Goal: Task Accomplishment & Management: Manage account settings

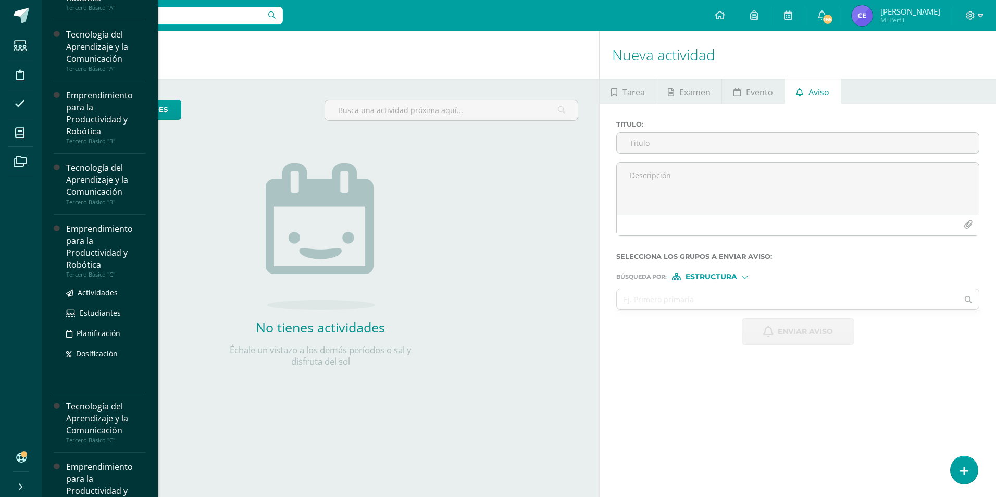
scroll to position [52, 0]
click at [90, 234] on div "Emprendimiento para la Productividad y Robótica" at bounding box center [105, 247] width 79 height 48
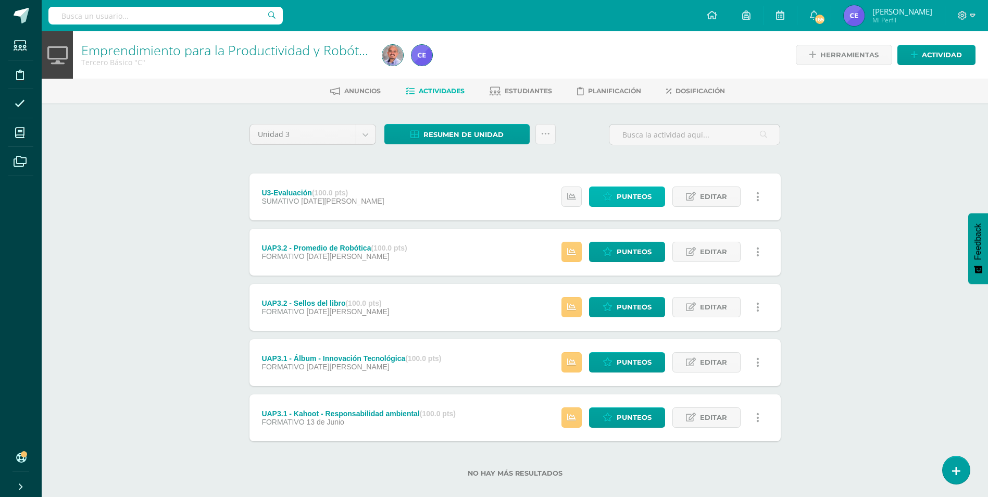
click at [651, 192] on span "Punteos" at bounding box center [633, 196] width 35 height 19
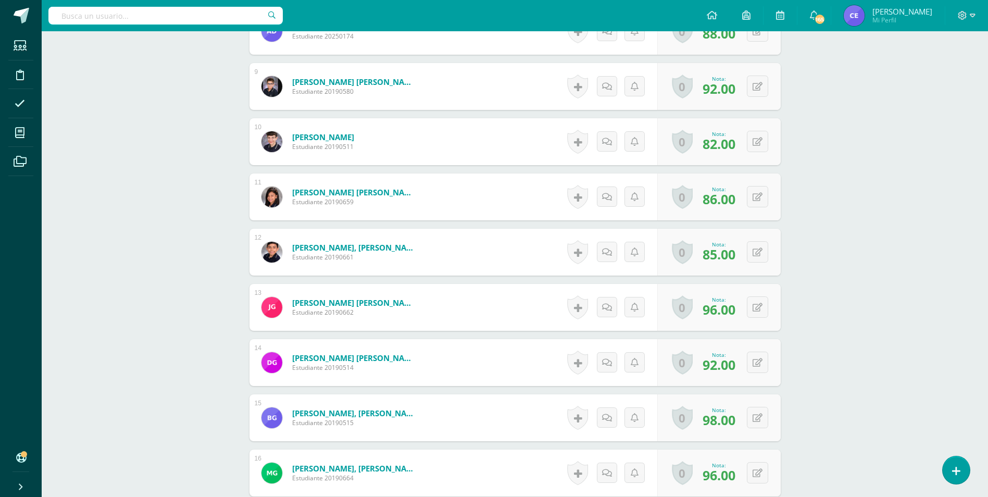
scroll to position [834, 0]
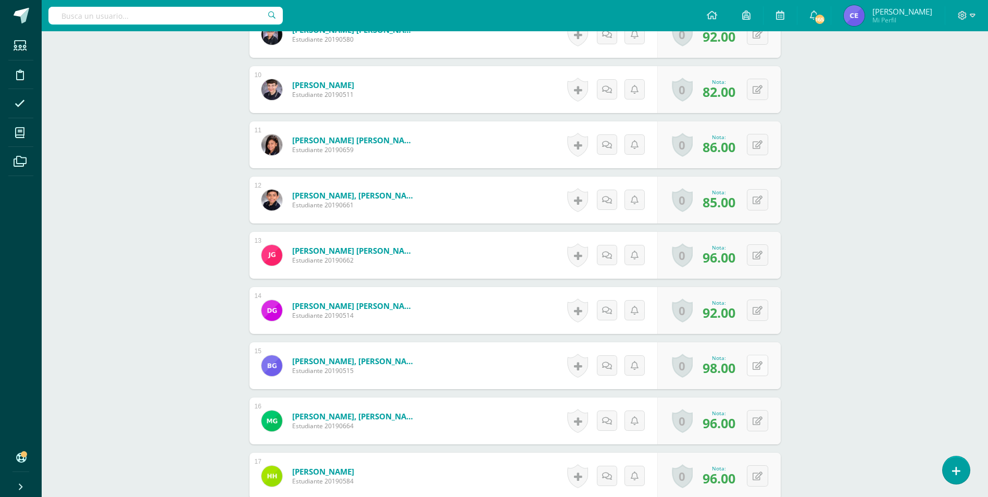
click at [758, 367] on icon at bounding box center [757, 365] width 10 height 9
click at [740, 366] on icon at bounding box center [736, 368] width 9 height 9
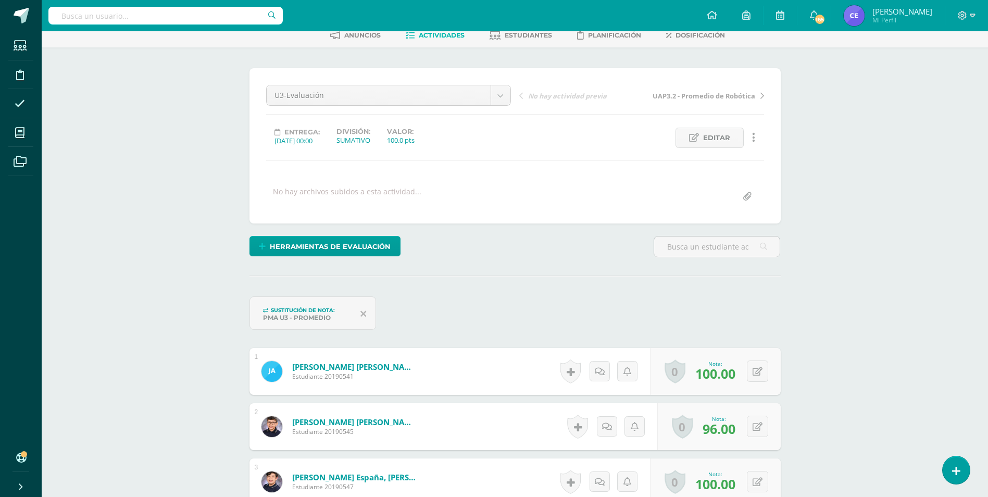
scroll to position [0, 0]
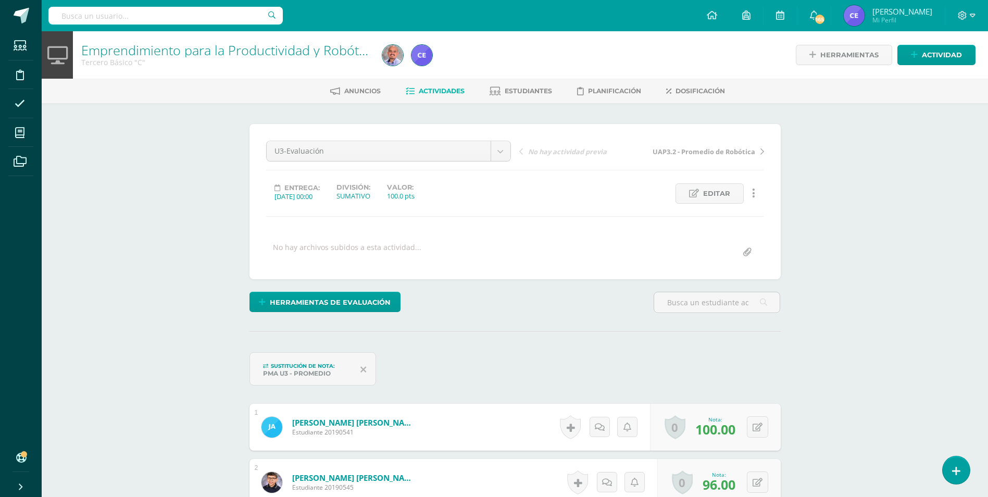
click at [428, 89] on span "Actividades" at bounding box center [442, 91] width 46 height 8
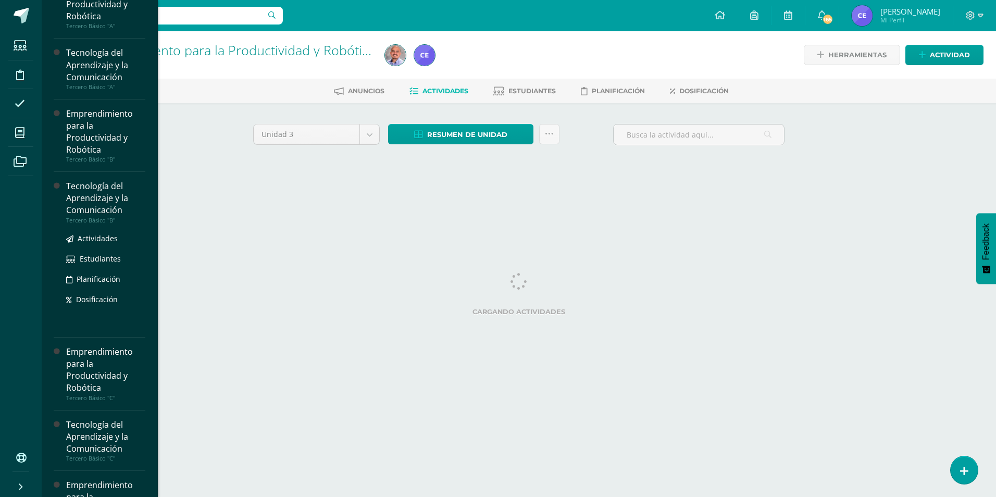
scroll to position [52, 0]
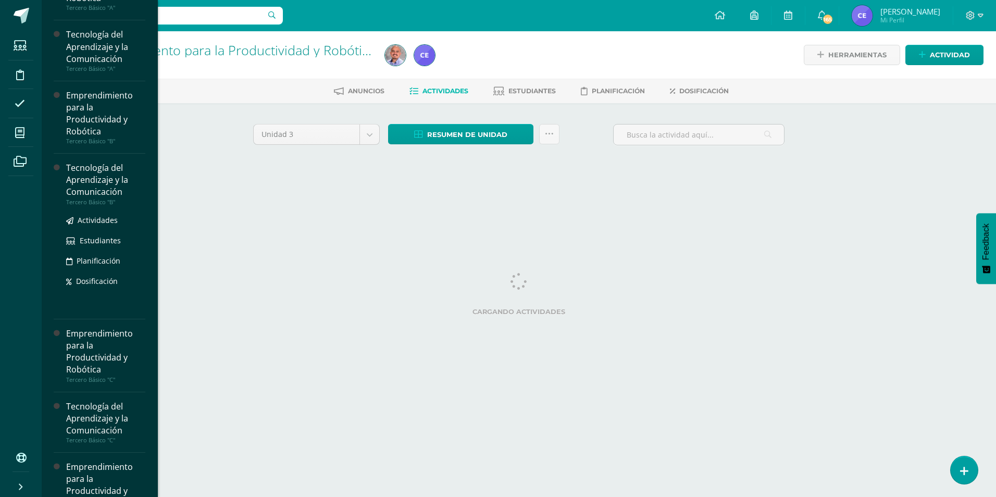
click at [97, 184] on div "Tecnología del Aprendizaje y la Comunicación" at bounding box center [105, 180] width 79 height 36
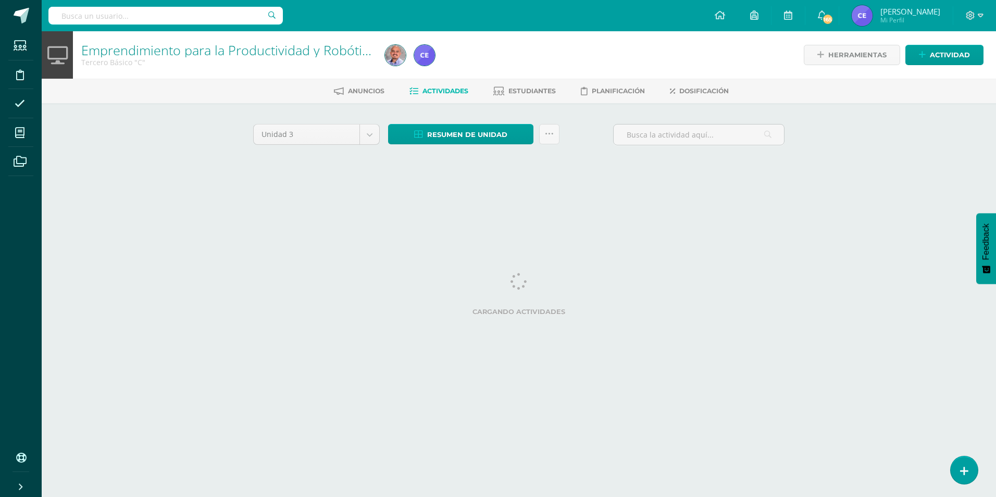
scroll to position [36, 0]
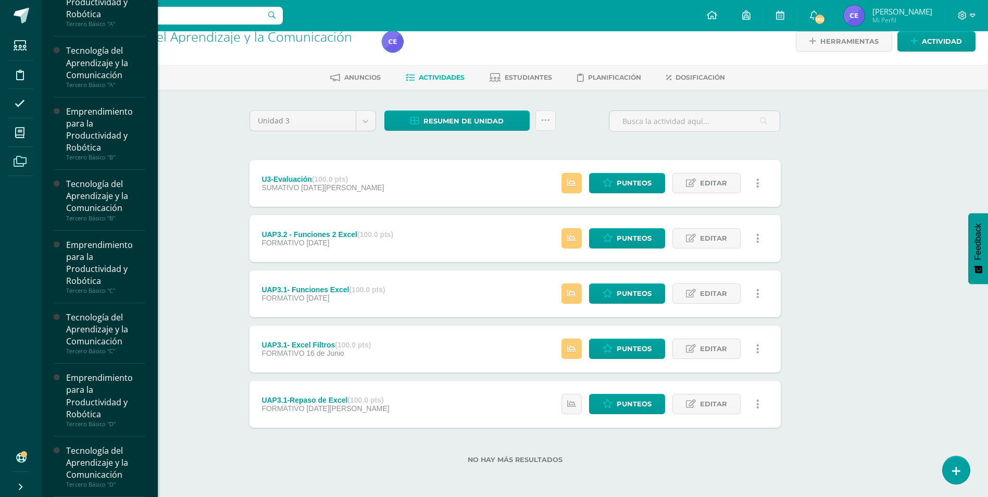
scroll to position [36, 0]
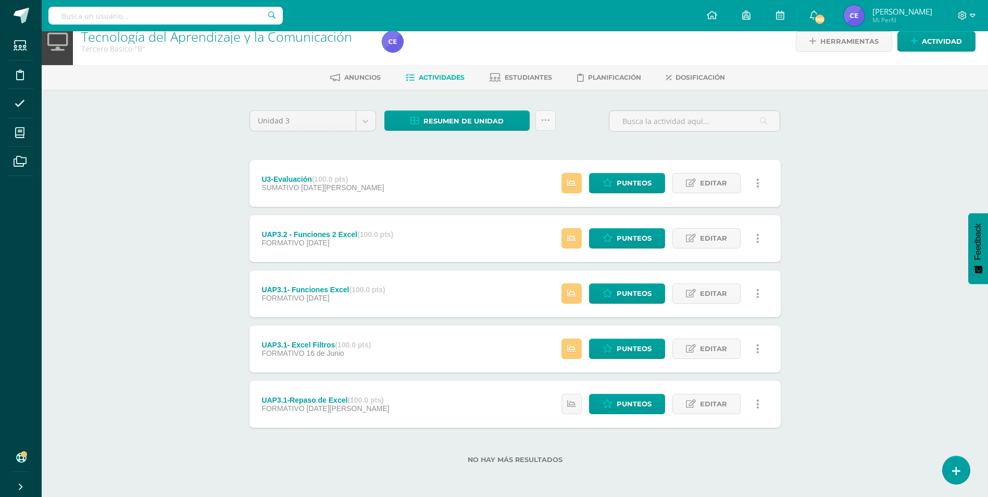
click at [92, 323] on body "Estudiantes Disciplina Asistencia Mis cursos Archivos Soporte Centro de ayuda Ú…" at bounding box center [494, 241] width 988 height 510
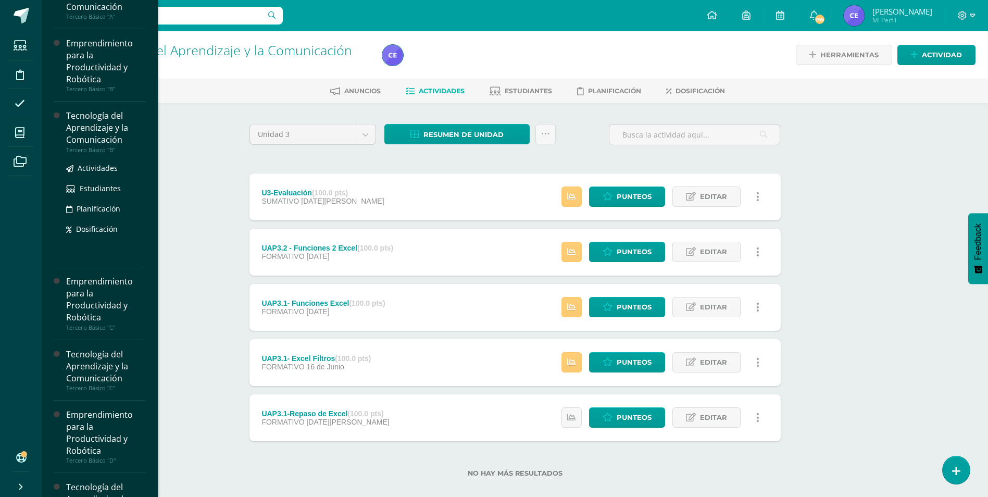
scroll to position [104, 0]
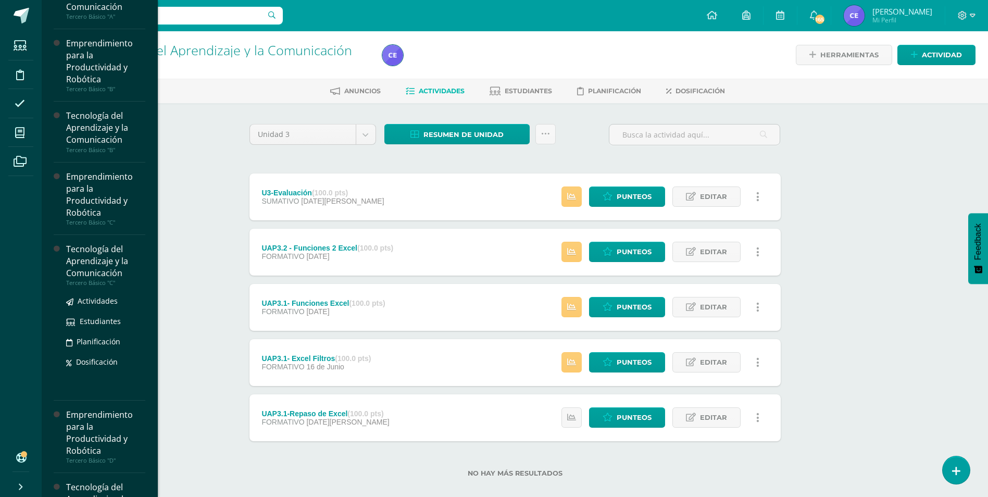
click at [89, 269] on div "Tecnología del Aprendizaje y la Comunicación" at bounding box center [105, 261] width 79 height 36
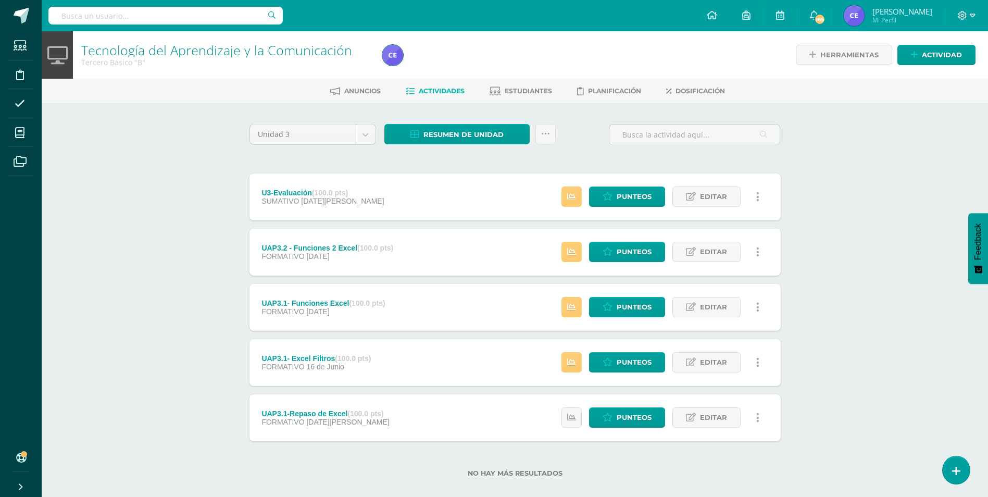
scroll to position [36, 0]
click at [606, 248] on icon at bounding box center [607, 251] width 10 height 9
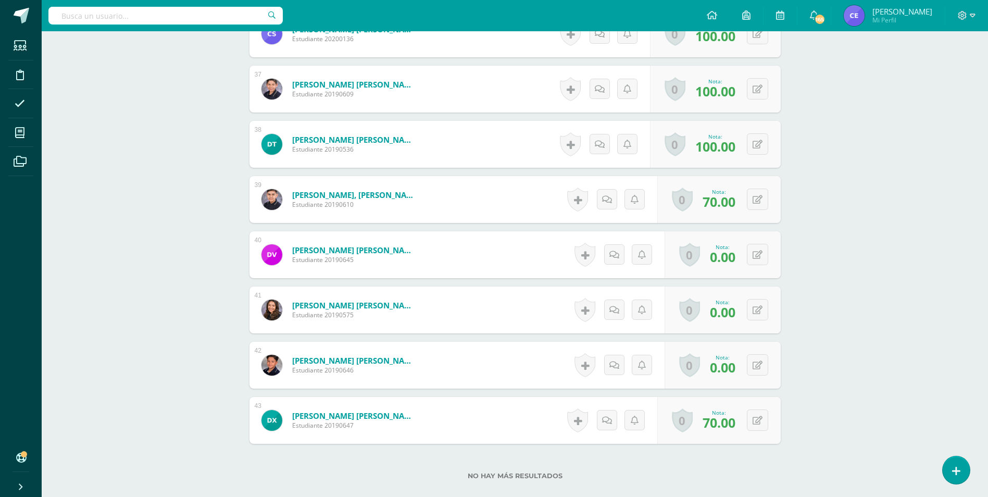
scroll to position [2285, 0]
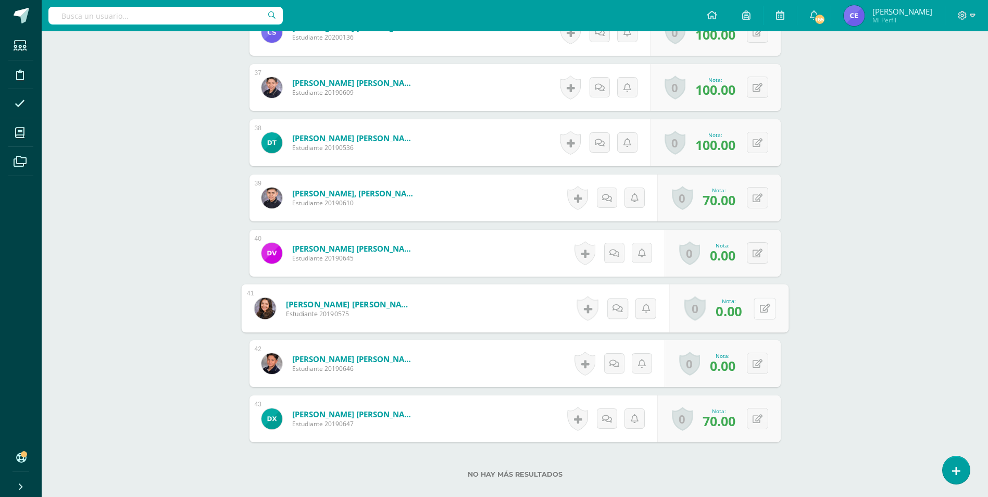
click at [759, 304] on icon at bounding box center [764, 308] width 10 height 9
type input "50"
click at [729, 306] on link at bounding box center [736, 311] width 21 height 21
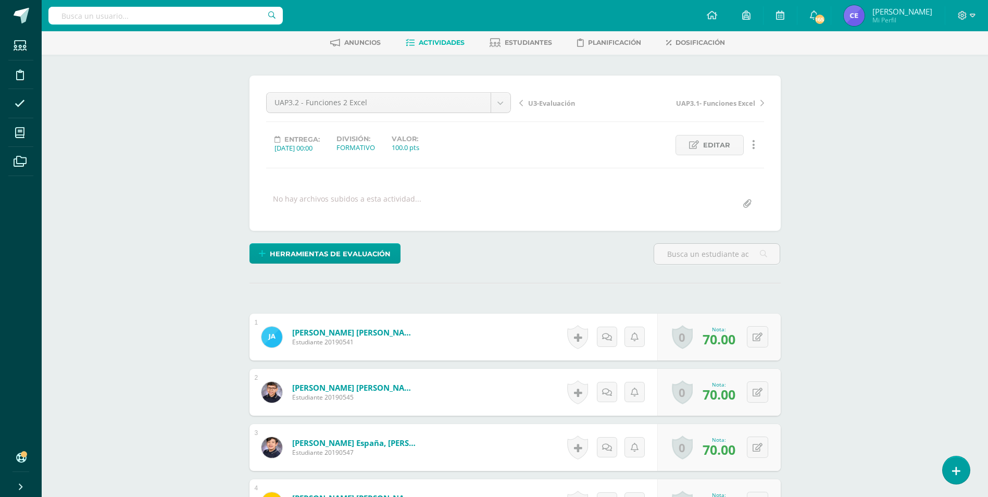
scroll to position [0, 0]
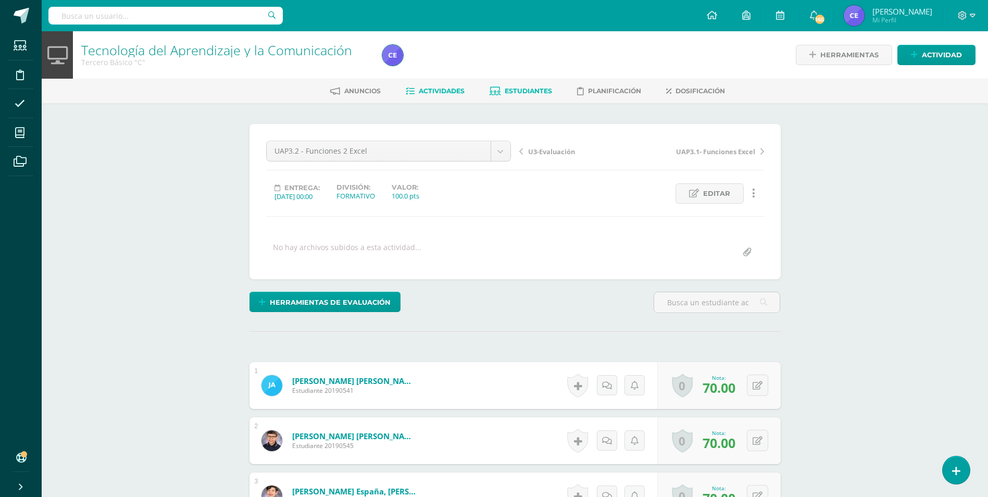
click at [509, 84] on link "Estudiantes" at bounding box center [520, 91] width 62 height 17
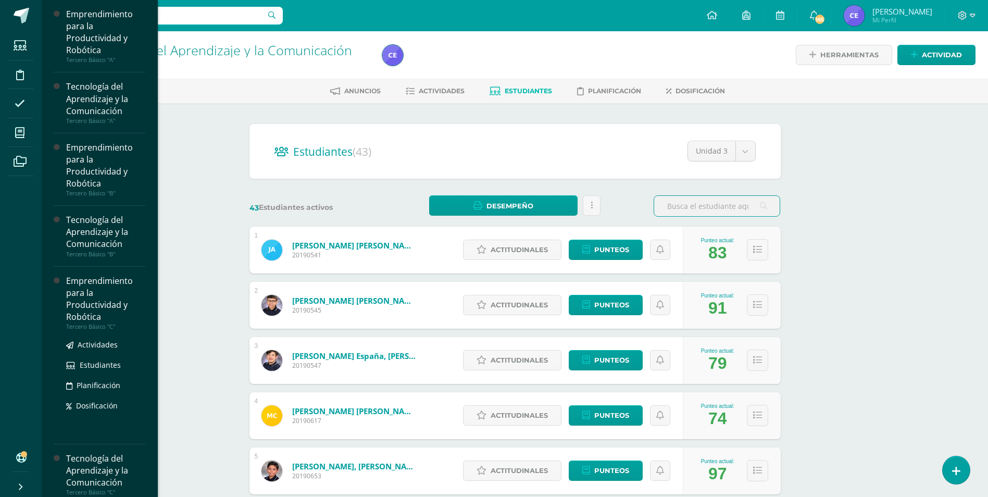
click at [98, 296] on div "Emprendimiento para la Productividad y Robótica" at bounding box center [105, 299] width 79 height 48
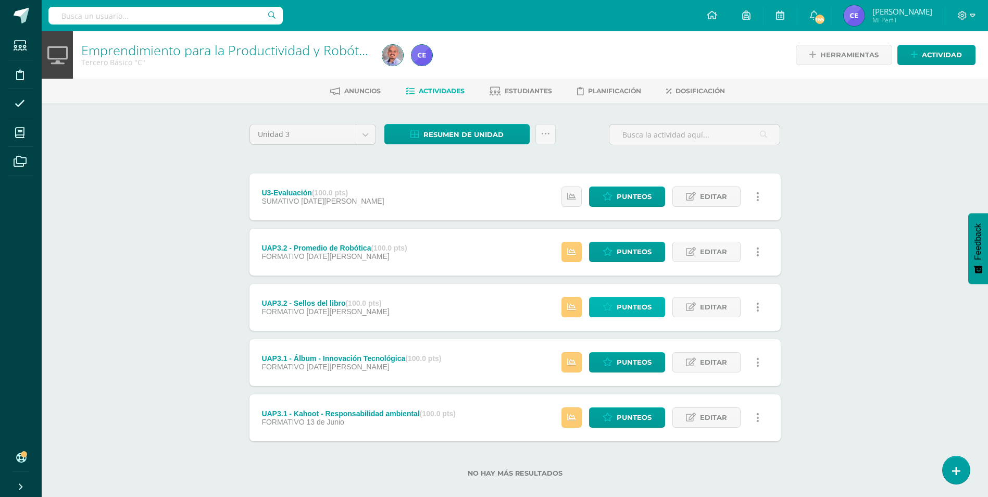
click at [624, 307] on span "Punteos" at bounding box center [633, 306] width 35 height 19
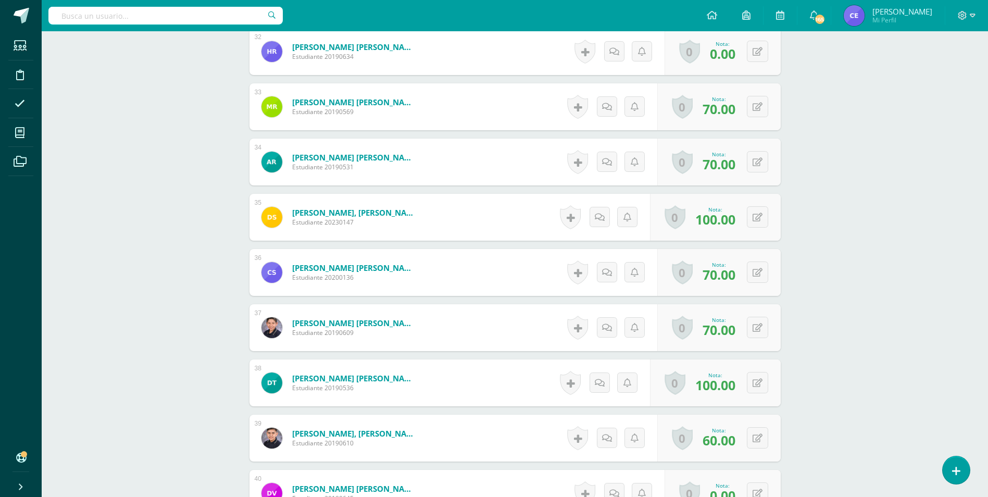
scroll to position [2180, 0]
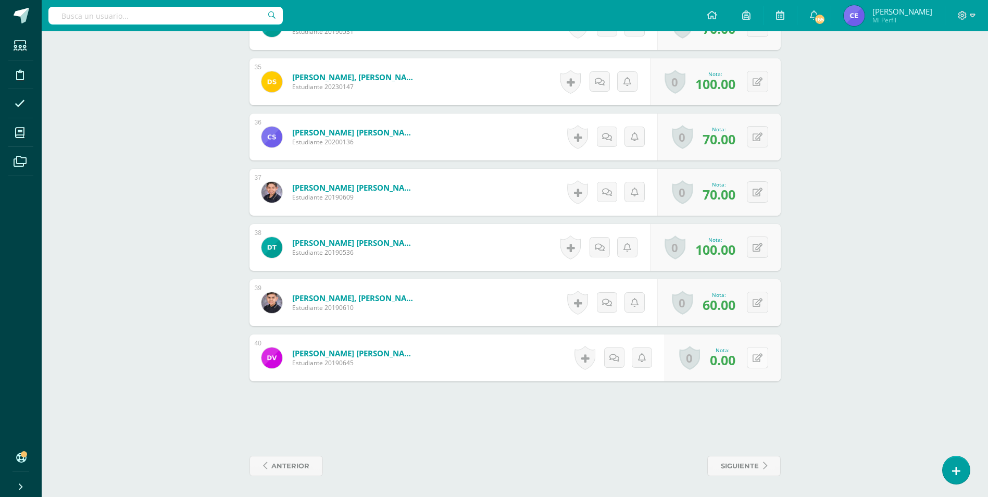
click at [752, 361] on button at bounding box center [757, 357] width 21 height 21
type input "70"
click at [738, 359] on icon at bounding box center [736, 361] width 9 height 9
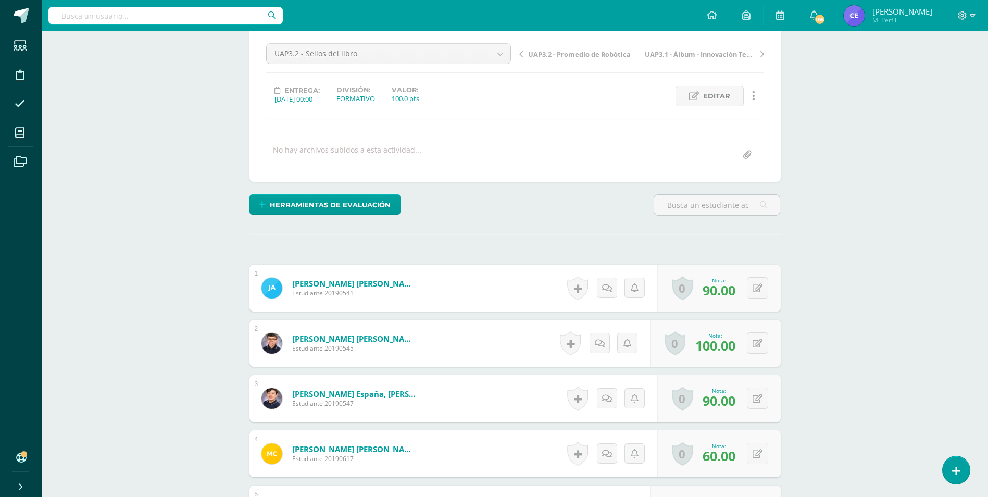
scroll to position [0, 0]
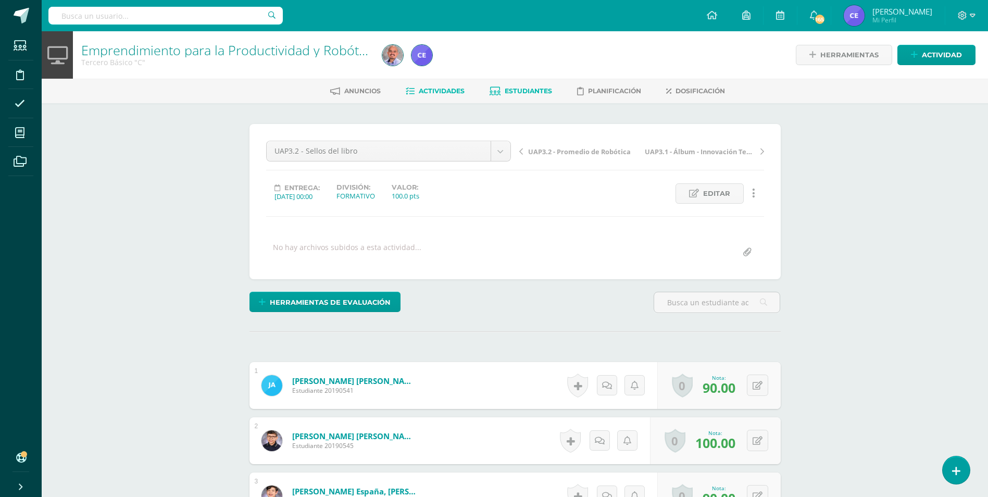
click at [532, 89] on span "Estudiantes" at bounding box center [528, 91] width 47 height 8
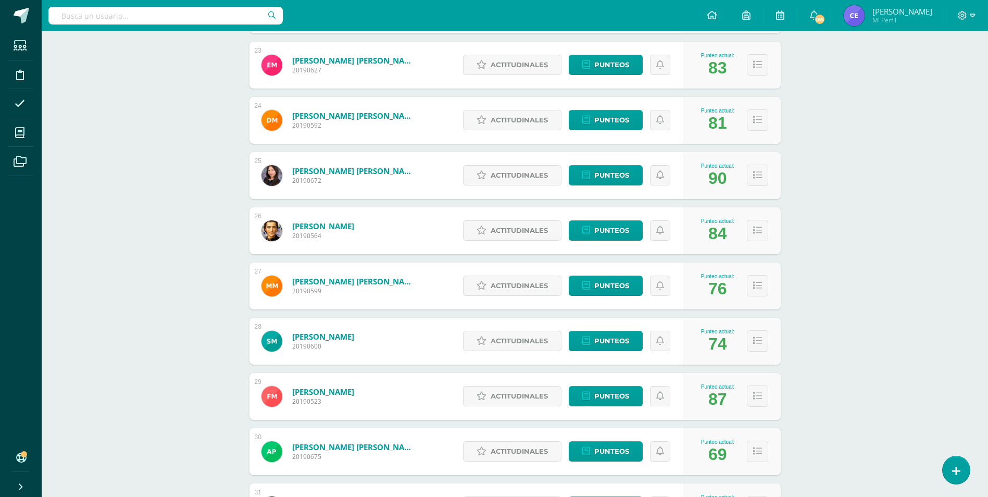
scroll to position [1458, 0]
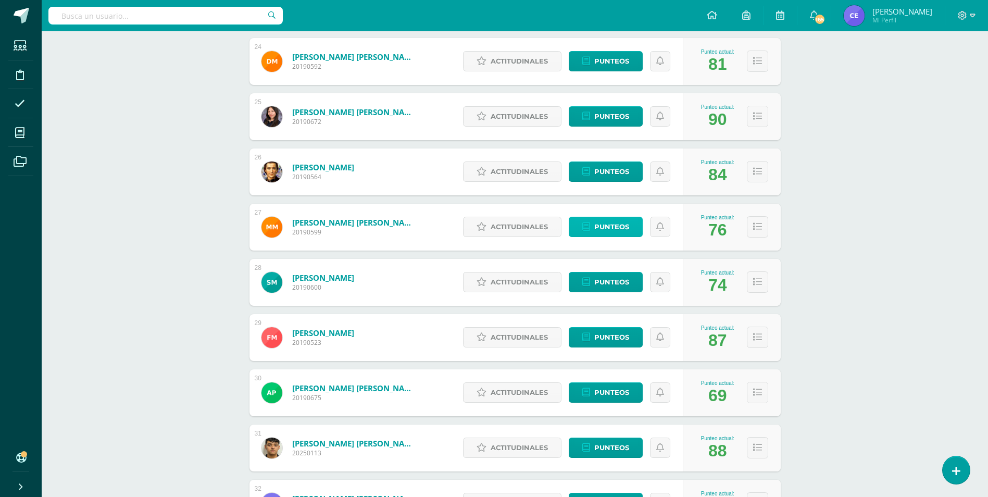
click at [611, 228] on span "Punteos" at bounding box center [611, 226] width 35 height 19
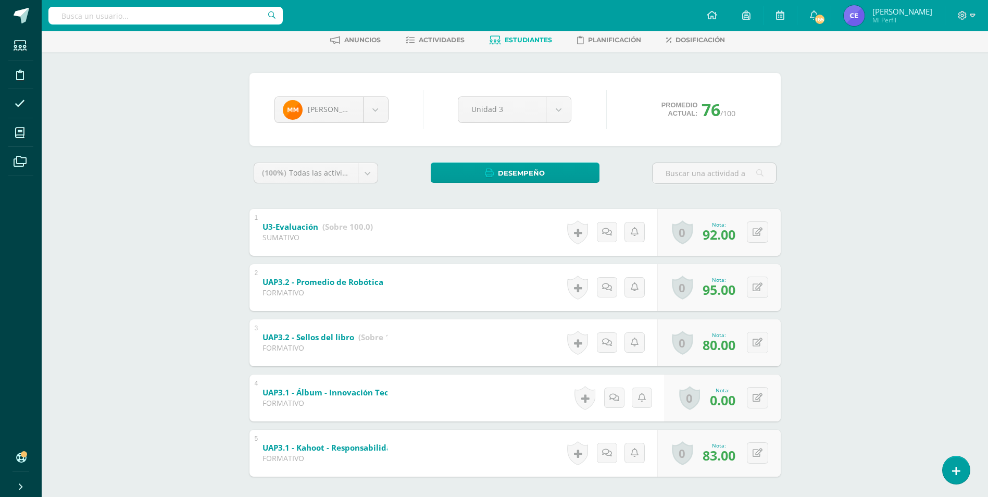
scroll to position [100, 0]
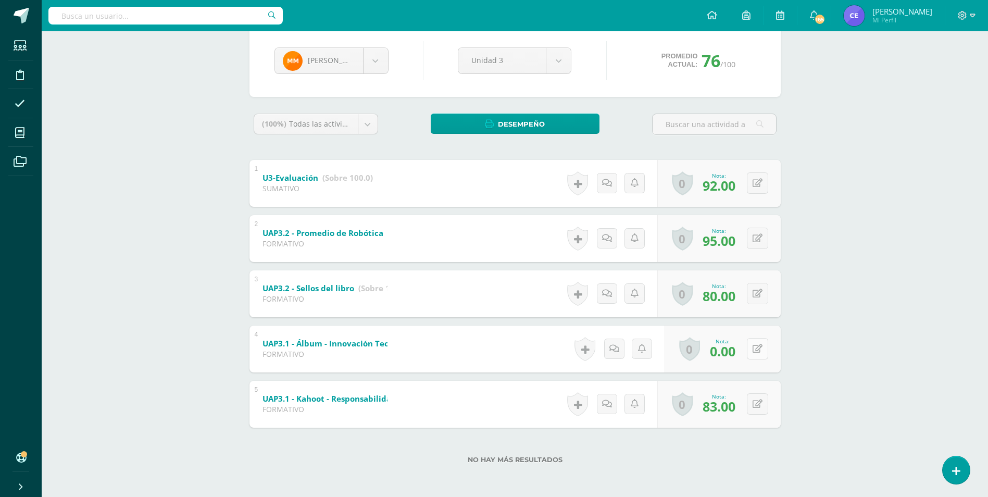
click at [760, 348] on icon at bounding box center [757, 348] width 10 height 9
type input "30"
click at [742, 353] on link at bounding box center [736, 352] width 21 height 21
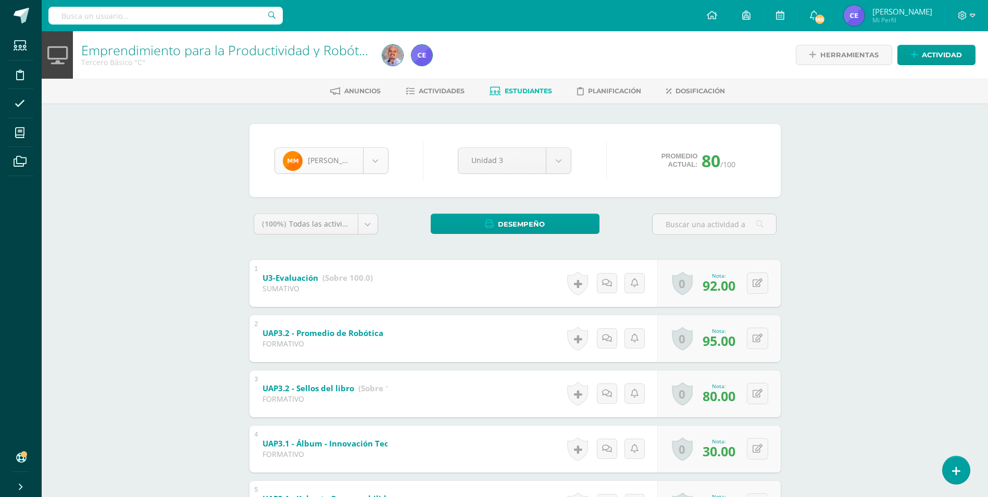
click at [373, 161] on body "Estudiantes Disciplina Asistencia Mis cursos Archivos Soporte Centro de ayuda Ú…" at bounding box center [494, 298] width 988 height 597
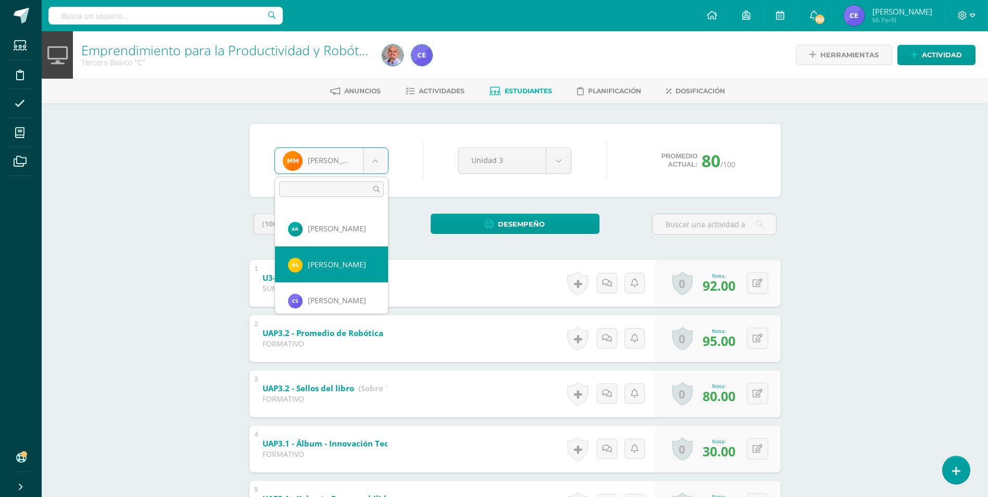
scroll to position [1185, 0]
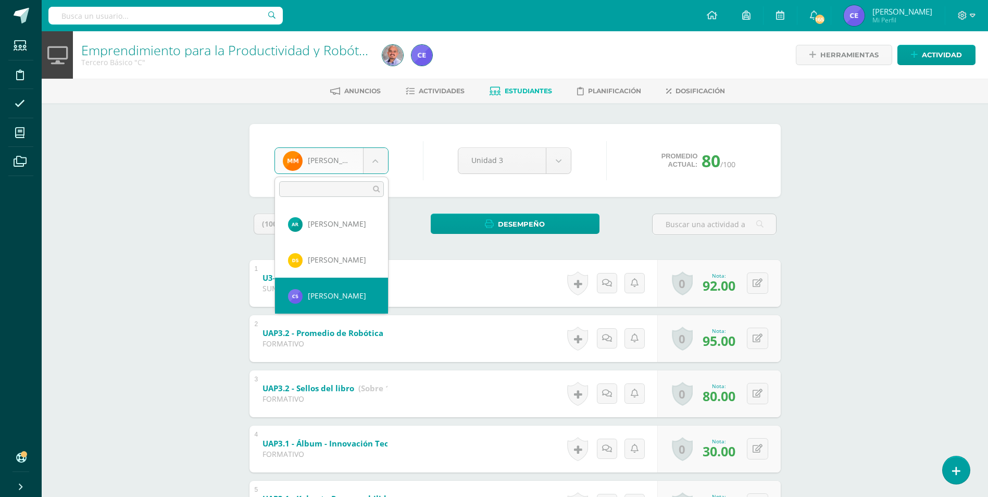
select select "4911"
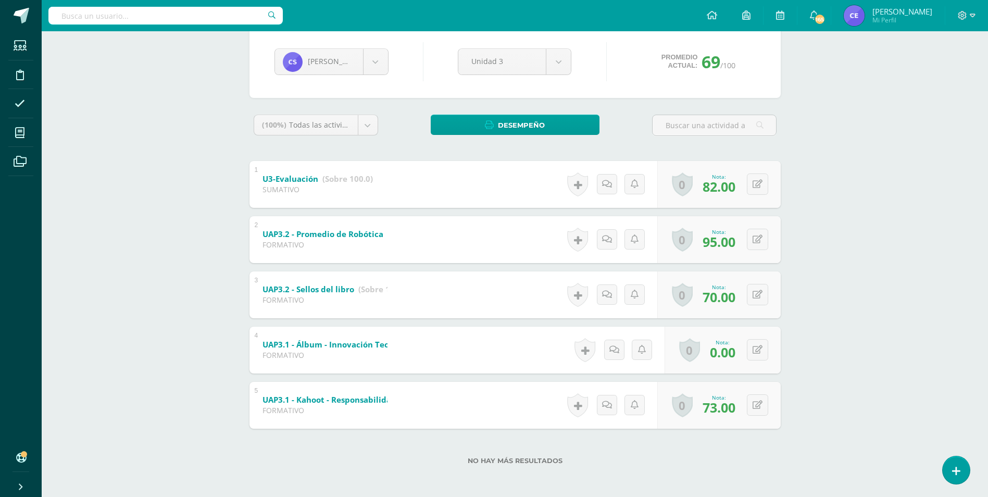
scroll to position [100, 0]
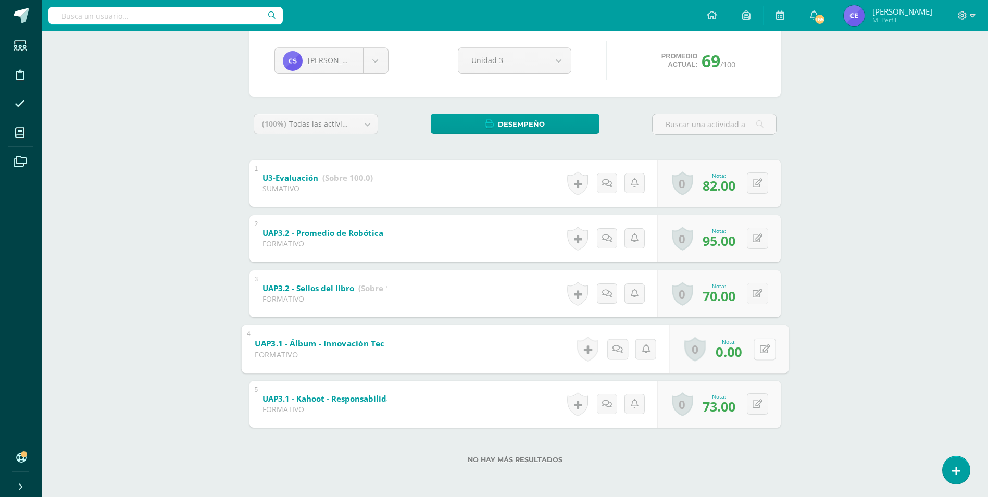
click at [756, 353] on button at bounding box center [764, 349] width 22 height 22
type input "30"
click at [732, 354] on icon at bounding box center [736, 352] width 9 height 9
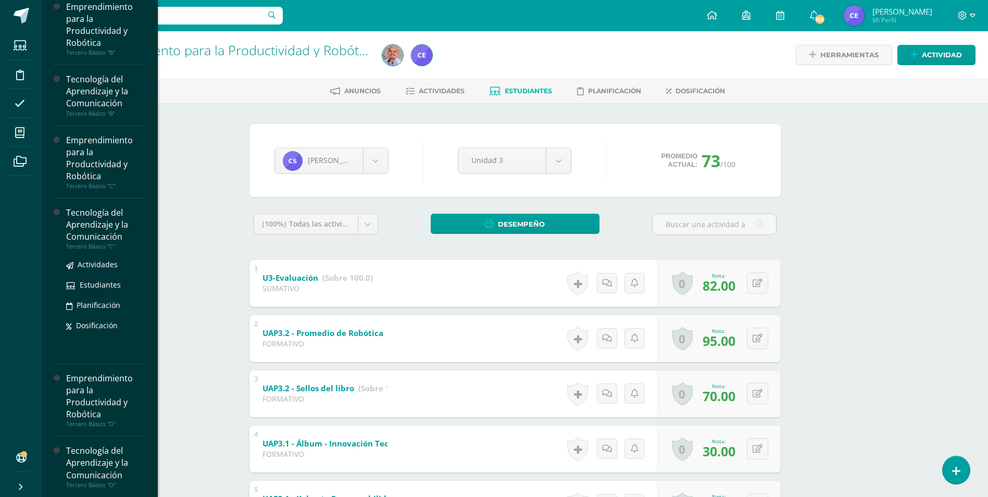
scroll to position [141, 0]
click at [90, 230] on div "Tecnología del Aprendizaje y la Comunicación" at bounding box center [105, 224] width 79 height 36
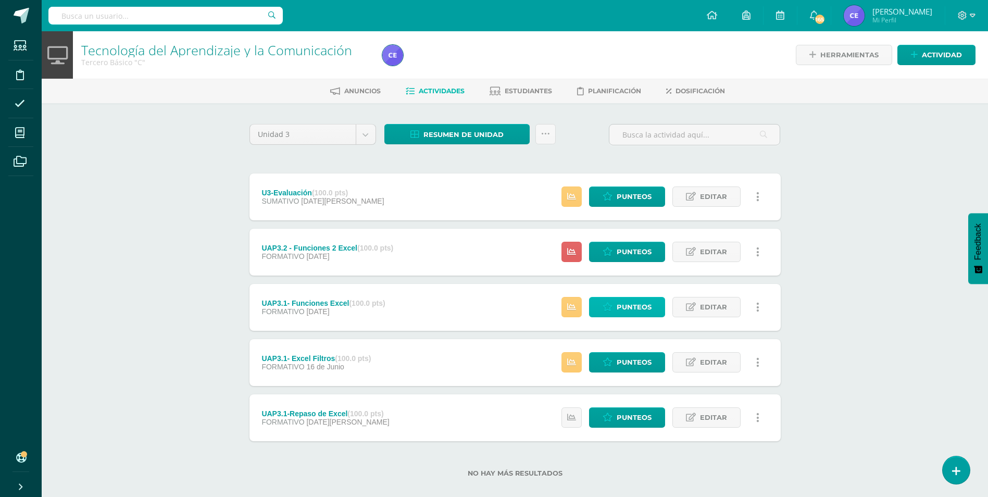
click at [626, 304] on span "Punteos" at bounding box center [633, 306] width 35 height 19
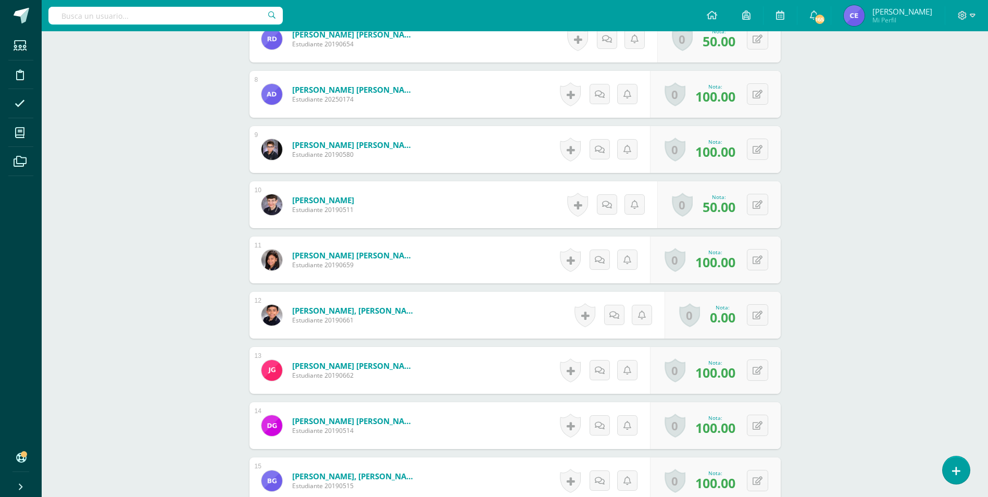
scroll to position [678, 0]
click at [762, 319] on button at bounding box center [757, 314] width 21 height 21
type input "40"
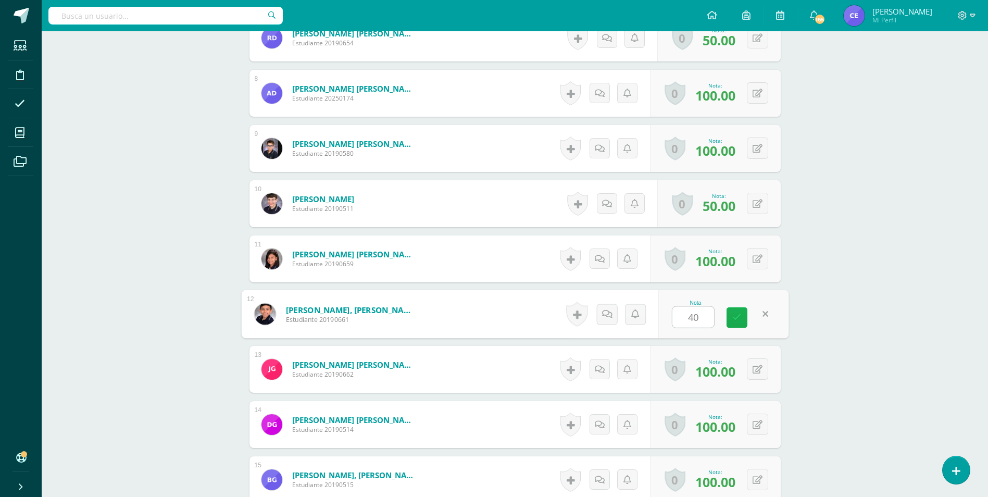
click at [739, 319] on icon at bounding box center [736, 317] width 9 height 9
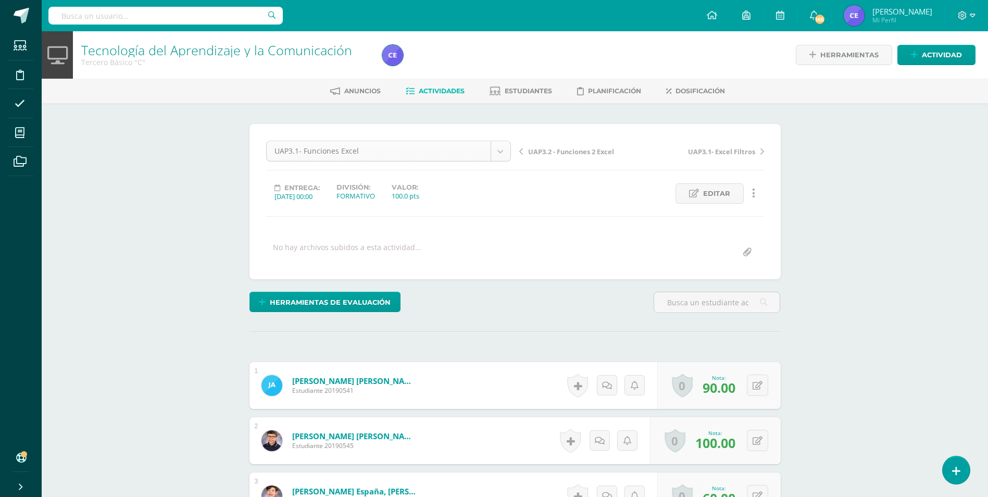
scroll to position [1, 0]
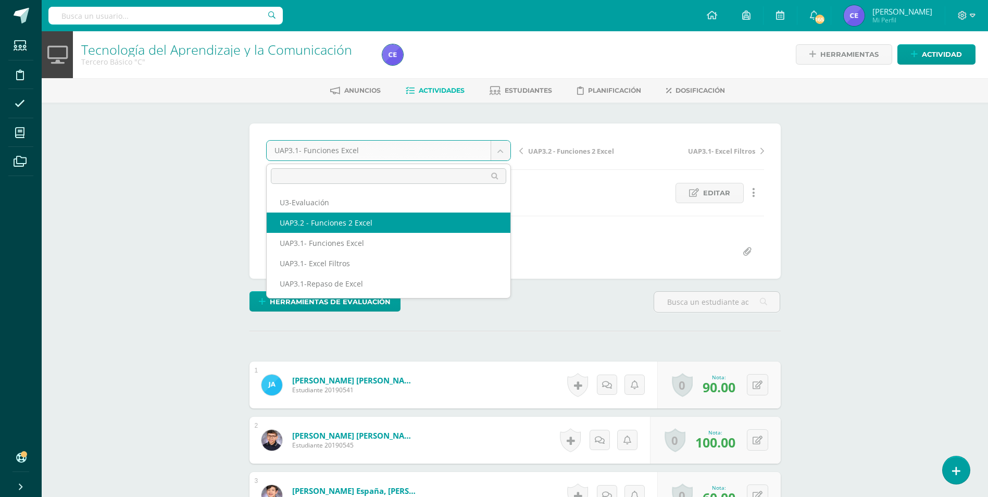
scroll to position [1, 0]
select select "/dashboard/teacher/grade-activity/224325/"
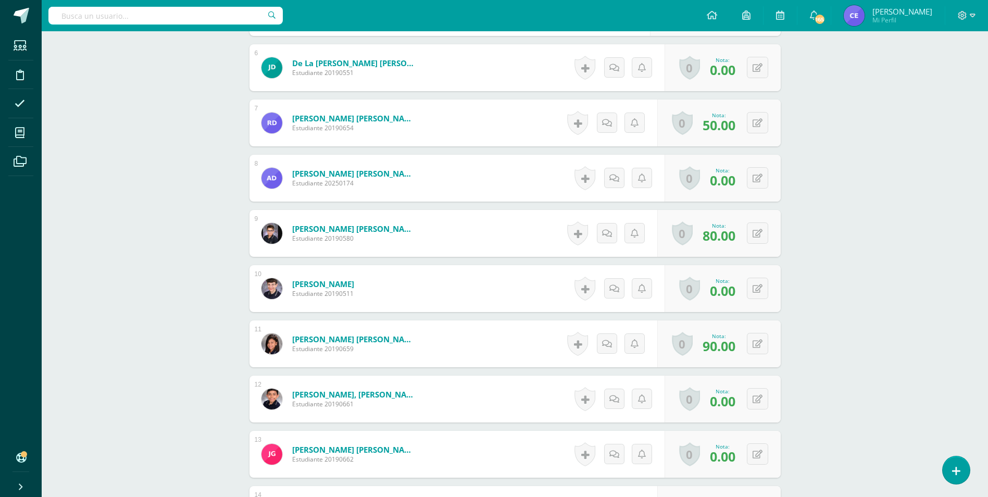
scroll to position [625, 0]
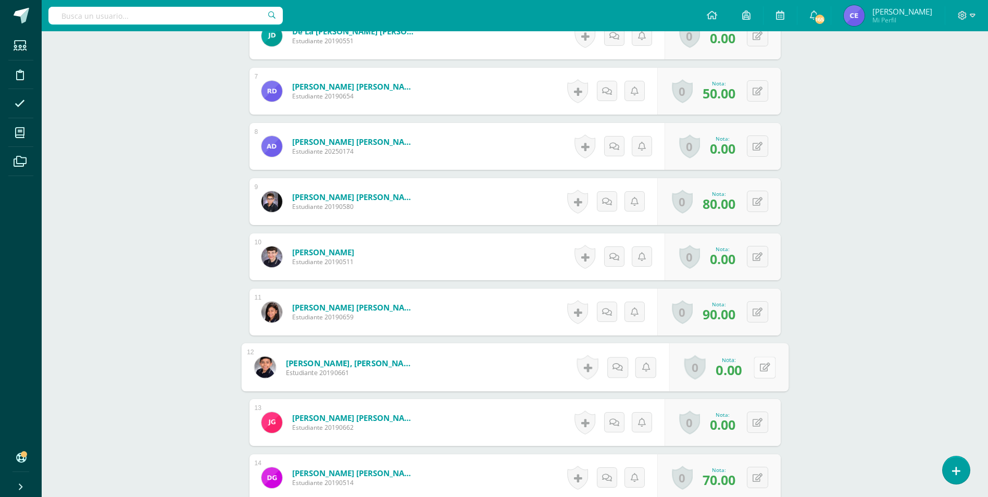
click at [759, 372] on button at bounding box center [764, 367] width 22 height 22
type input "40"
click at [737, 382] on div "Nota 40" at bounding box center [717, 367] width 127 height 47
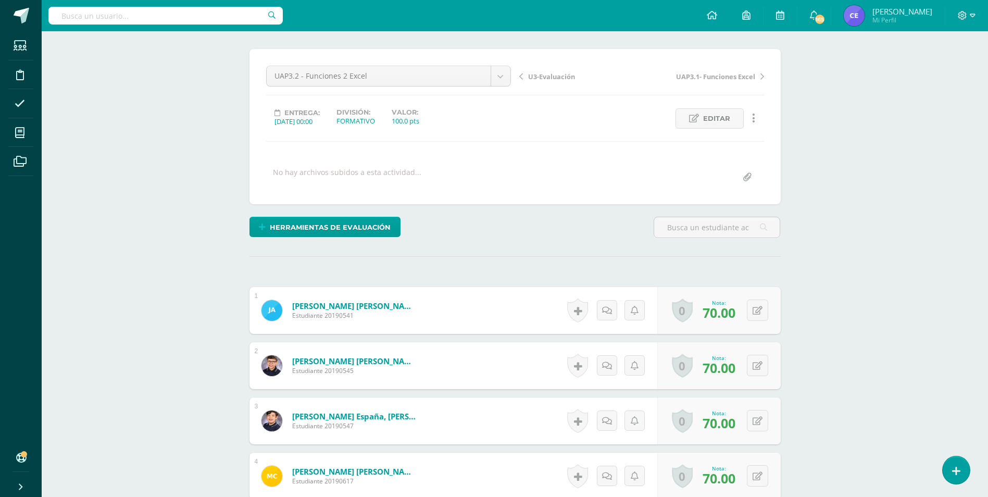
scroll to position [0, 0]
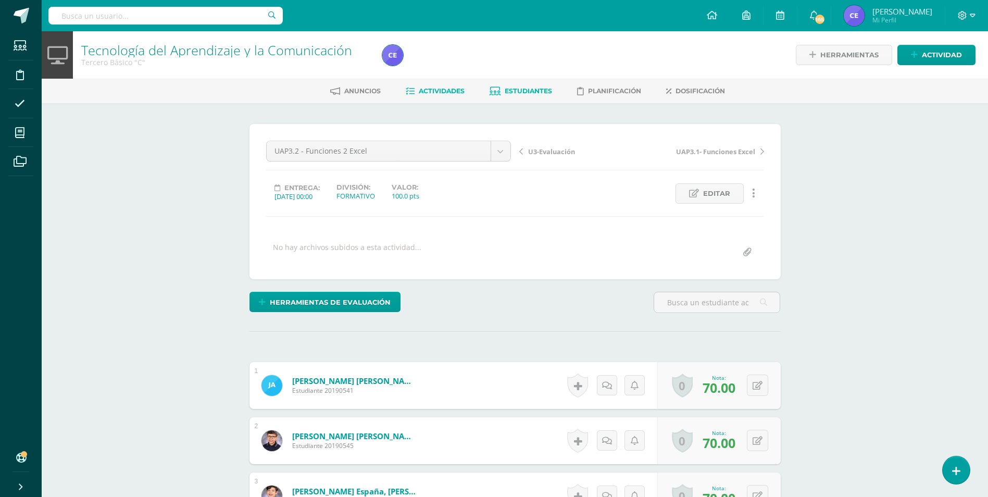
click at [513, 88] on span "Estudiantes" at bounding box center [528, 91] width 47 height 8
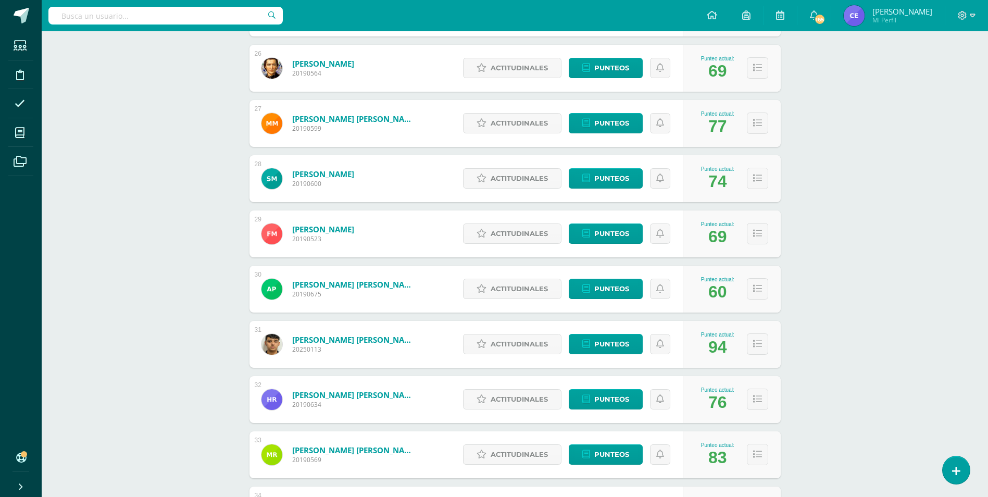
scroll to position [1589, 0]
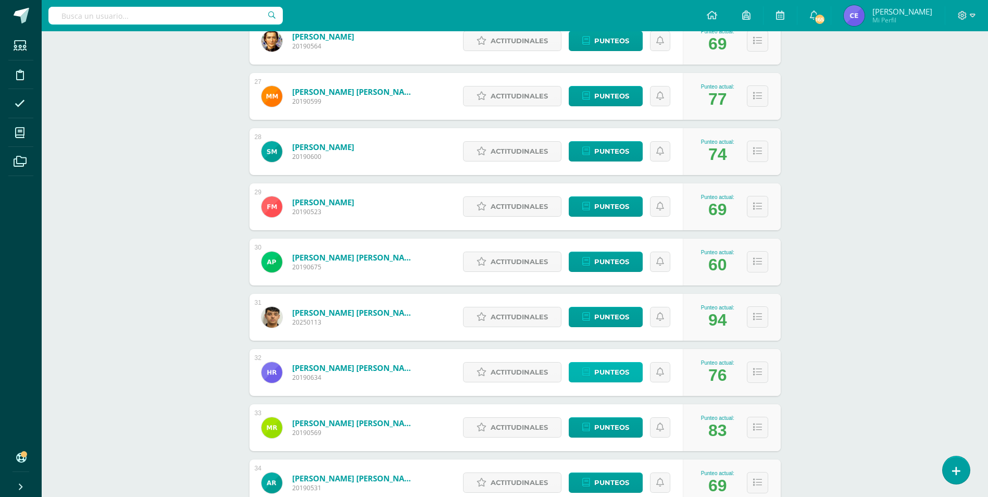
click at [611, 370] on span "Punteos" at bounding box center [611, 371] width 35 height 19
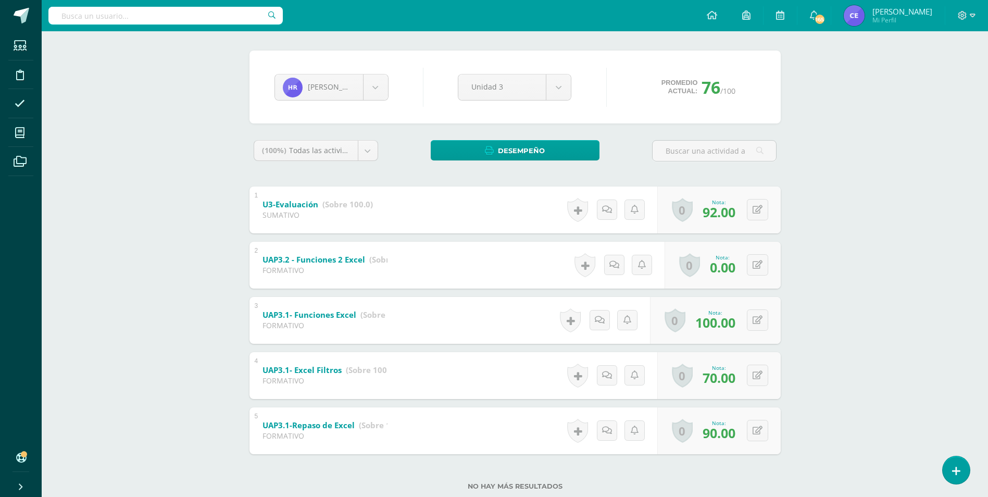
scroll to position [100, 0]
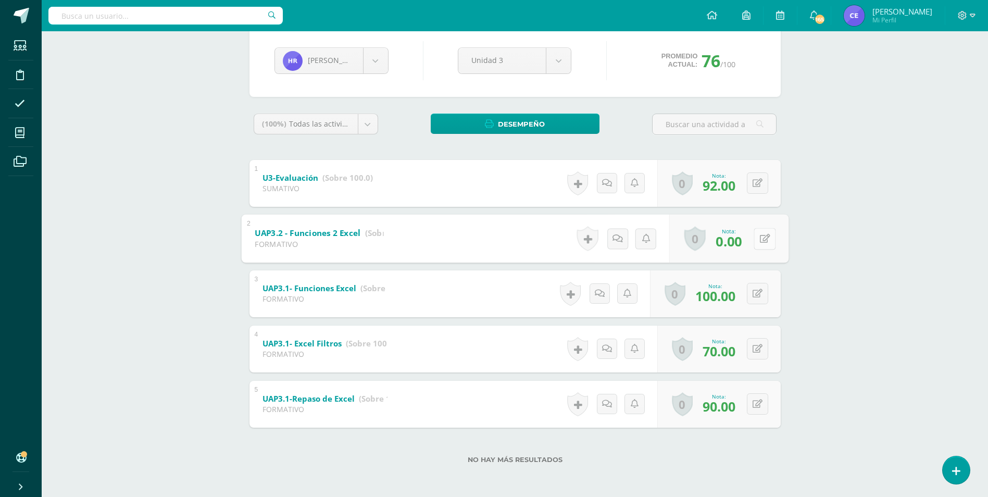
click at [751, 239] on div "0 [GEOGRAPHIC_DATA] Logros obtenidos Aún no hay logros agregados Nota: 0.00" at bounding box center [728, 238] width 119 height 48
click at [763, 240] on icon at bounding box center [764, 238] width 10 height 9
type input "0"
click at [743, 242] on link at bounding box center [736, 241] width 21 height 21
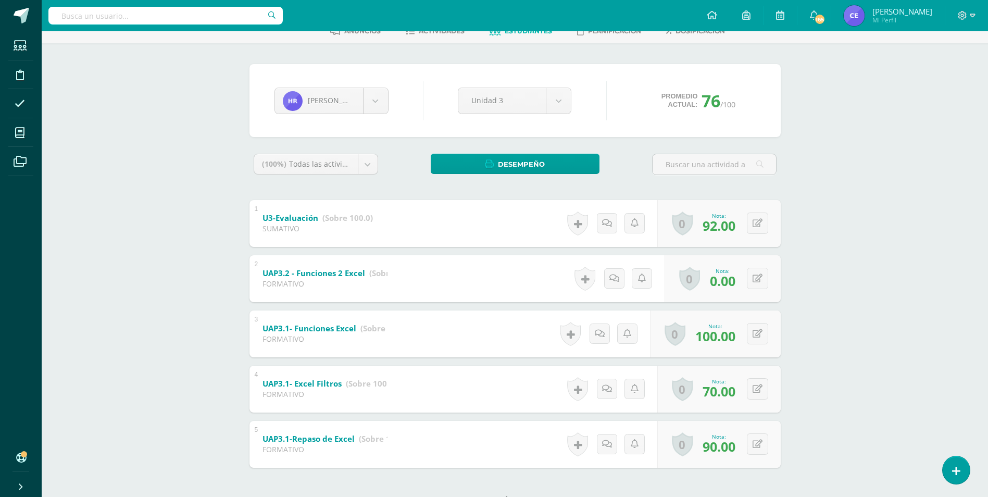
scroll to position [0, 0]
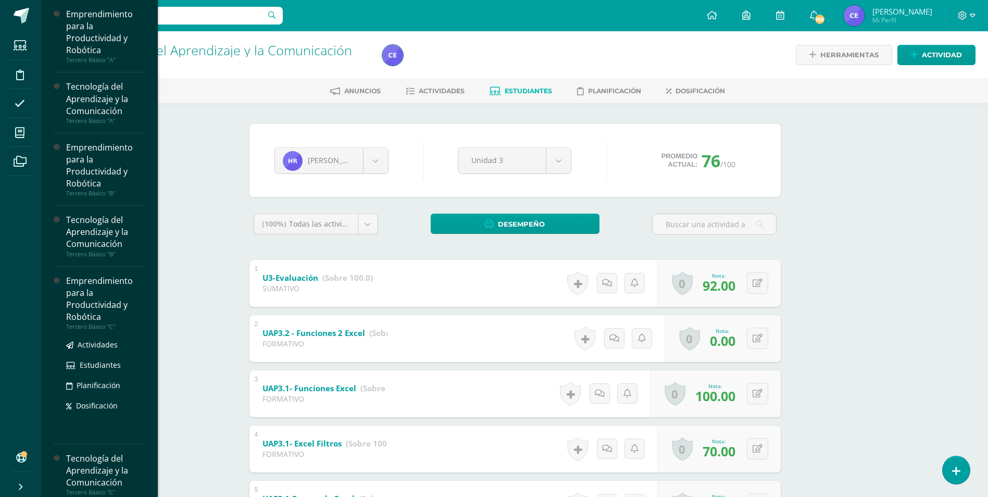
click at [96, 301] on div "Emprendimiento para la Productividad y Robótica" at bounding box center [105, 299] width 79 height 48
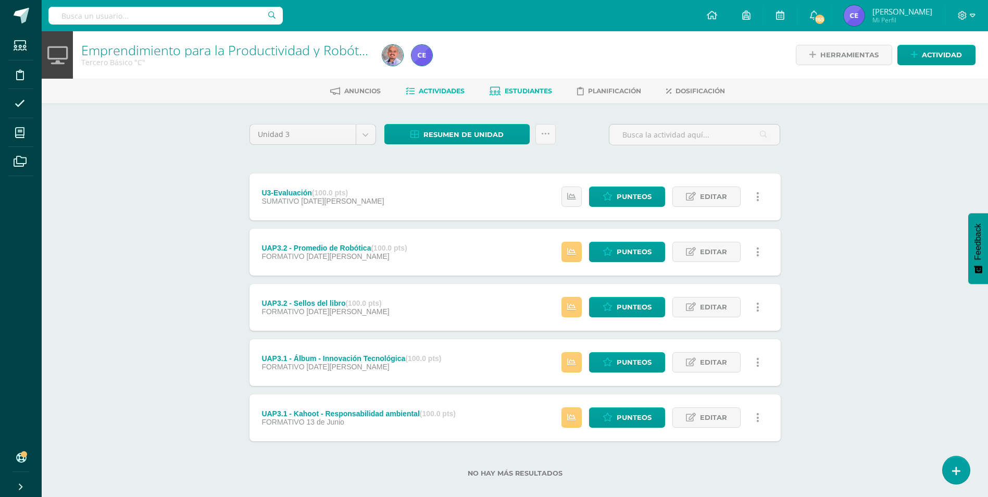
click at [530, 88] on span "Estudiantes" at bounding box center [528, 91] width 47 height 8
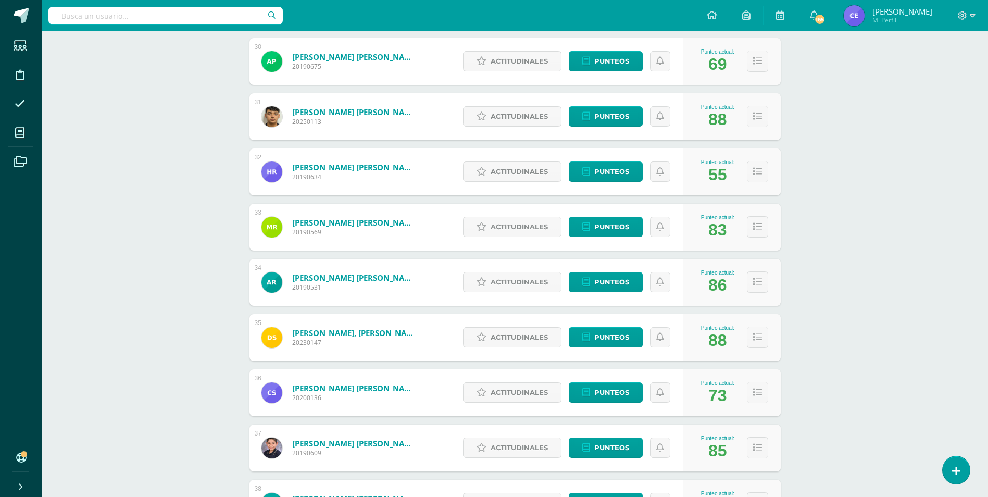
scroll to position [1807, 0]
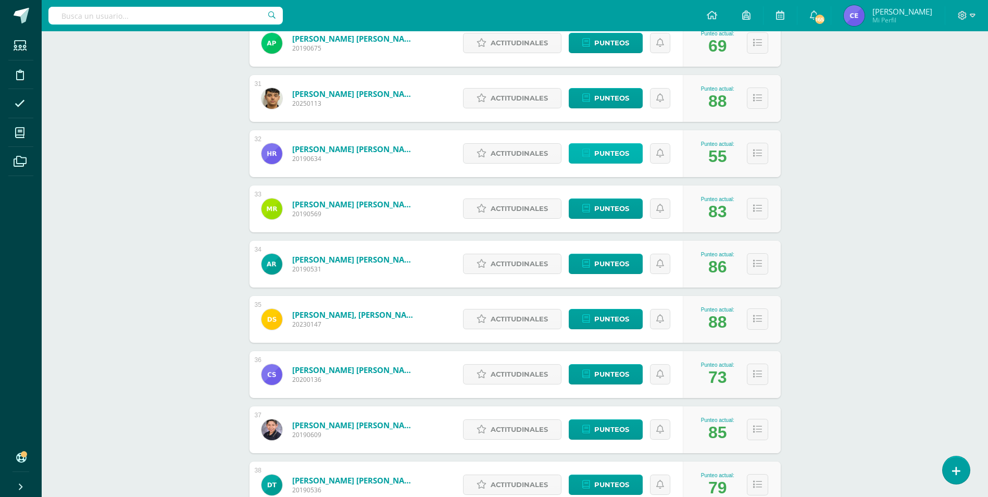
click at [599, 157] on span "Punteos" at bounding box center [611, 153] width 35 height 19
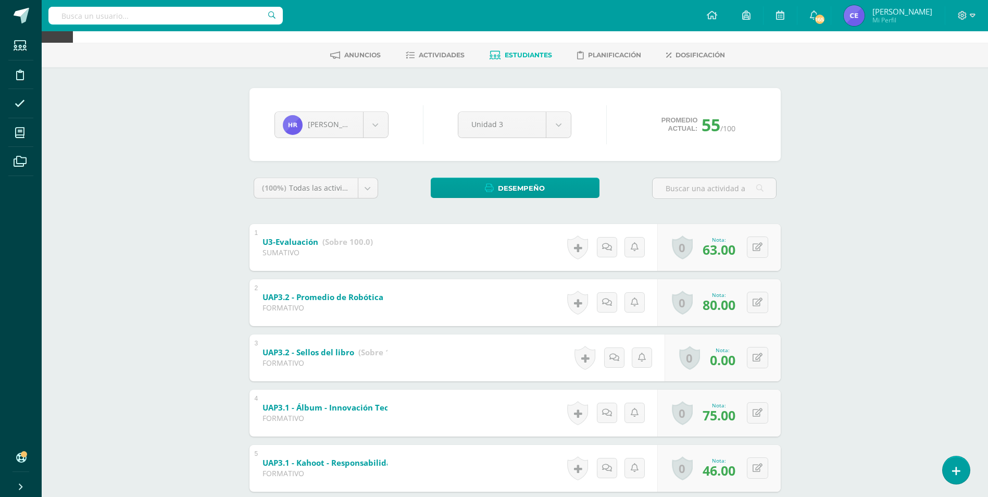
scroll to position [100, 0]
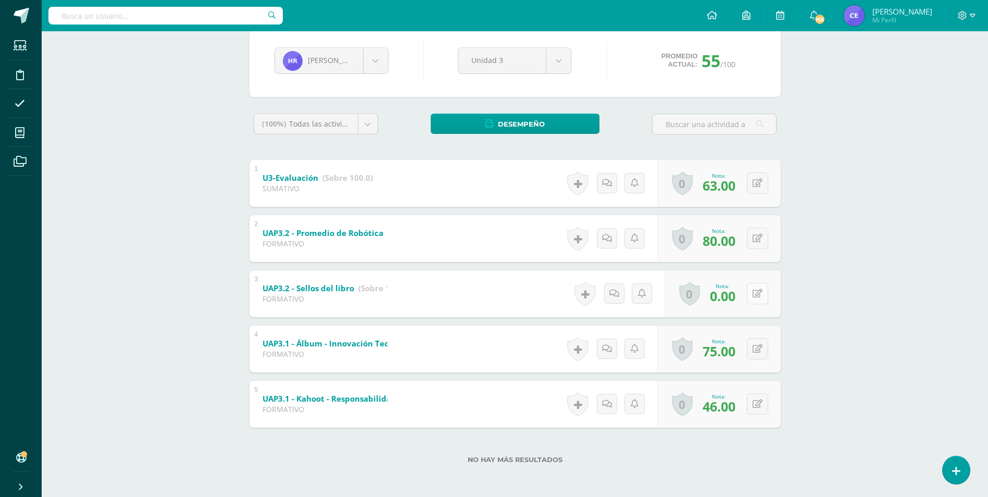
click at [754, 299] on button at bounding box center [757, 293] width 21 height 21
type input "70"
click at [740, 295] on icon at bounding box center [736, 297] width 9 height 9
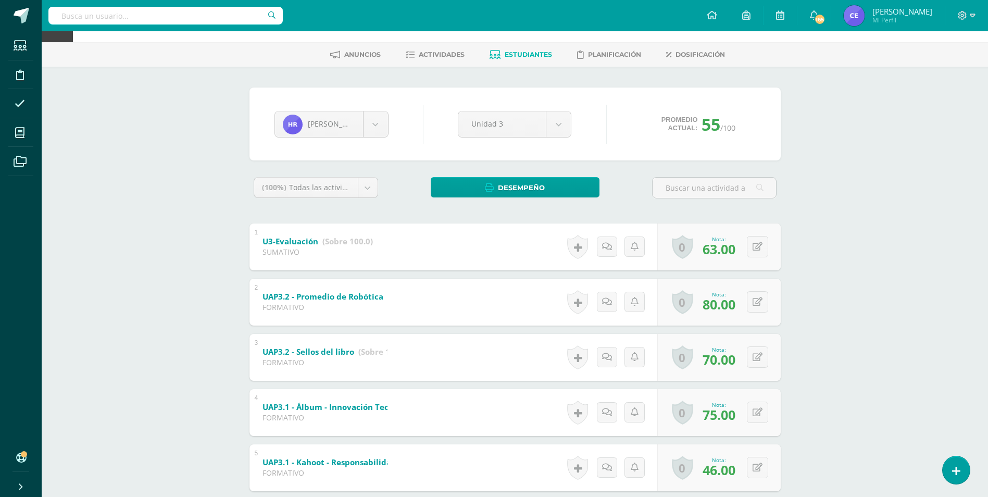
scroll to position [0, 0]
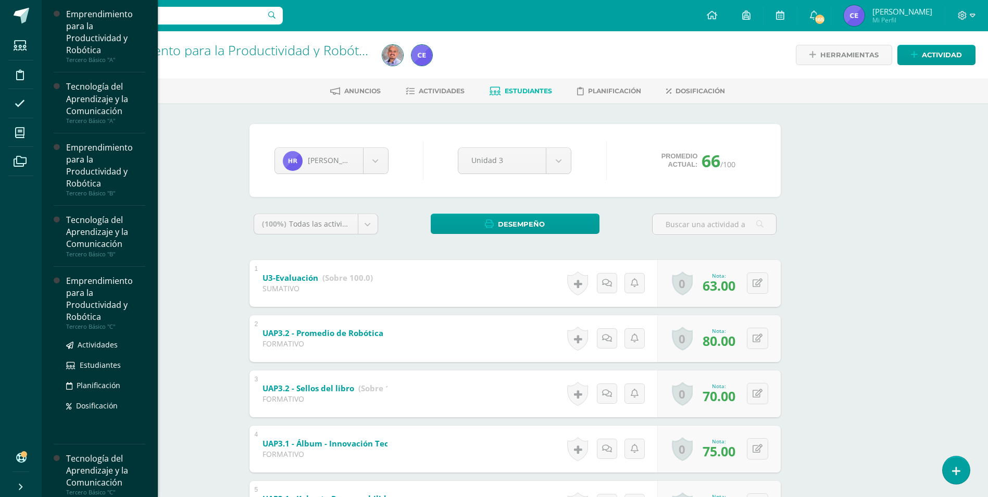
click at [100, 307] on div "Emprendimiento para la Productividad y Robótica" at bounding box center [105, 299] width 79 height 48
